Goal: Navigation & Orientation: Find specific page/section

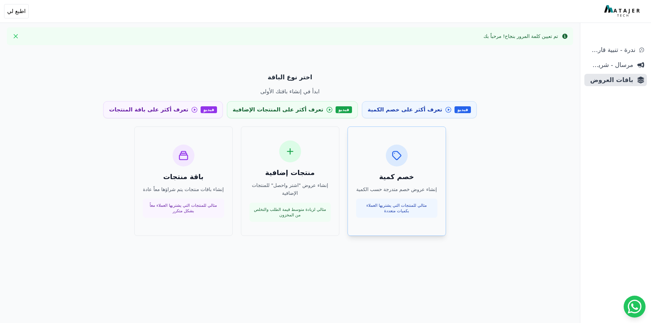
click at [400, 207] on p "مثالي للمنتجات التي يشتريها العملاء بكميات متعددة" at bounding box center [396, 208] width 73 height 11
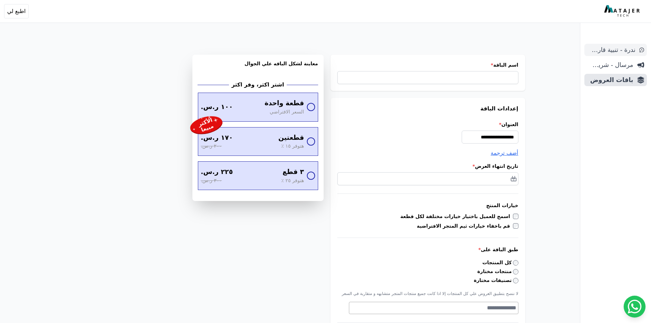
click at [618, 50] on span "ندرة - تنبية قارب علي النفاذ" at bounding box center [611, 50] width 48 height 10
